Goal: Entertainment & Leisure: Consume media (video, audio)

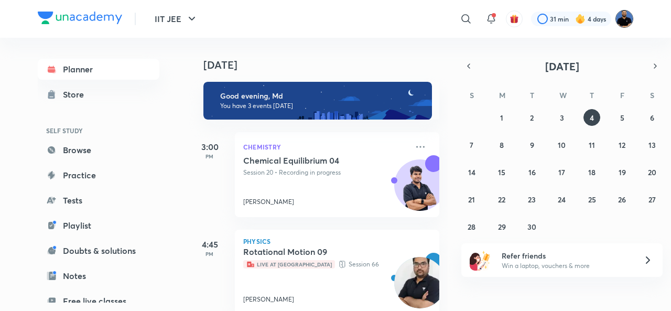
click at [628, 21] on img at bounding box center [624, 19] width 18 height 18
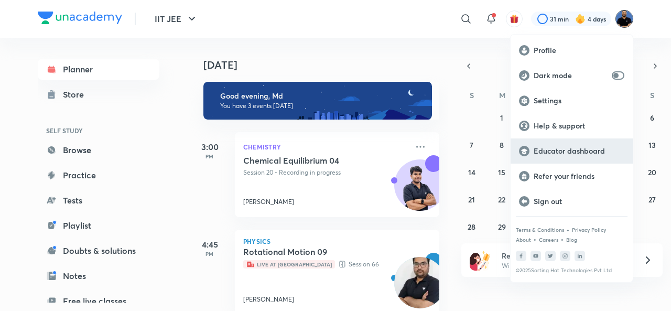
click at [592, 151] on p "Educator dashboard" at bounding box center [579, 150] width 91 height 9
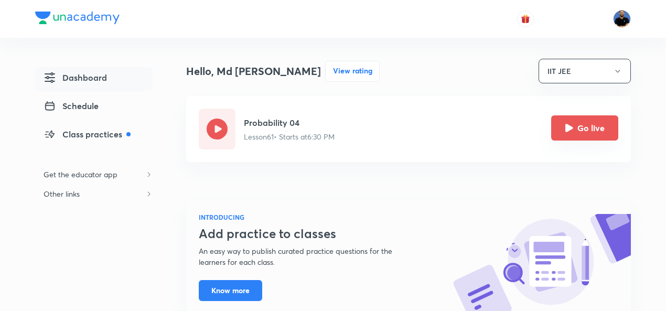
click at [600, 135] on button "Go live" at bounding box center [584, 127] width 67 height 25
